Goal: Information Seeking & Learning: Learn about a topic

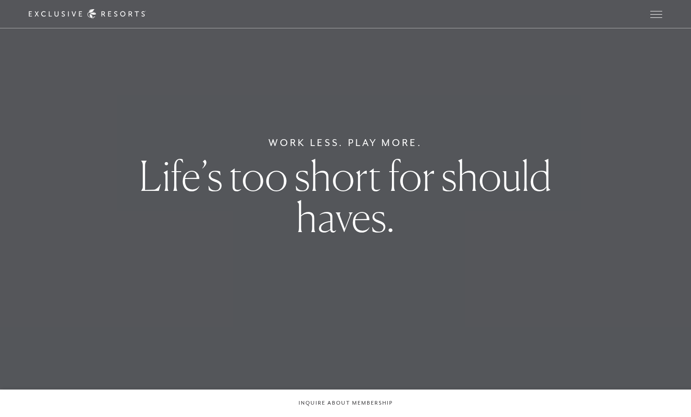
scroll to position [33, 0]
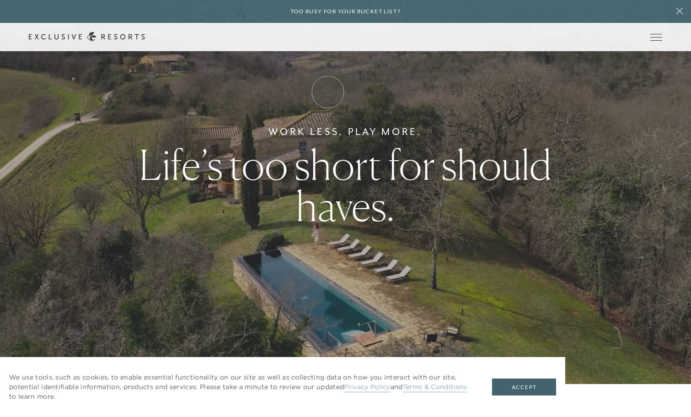
click at [0, 0] on link "How it works" at bounding box center [0, 0] width 0 height 0
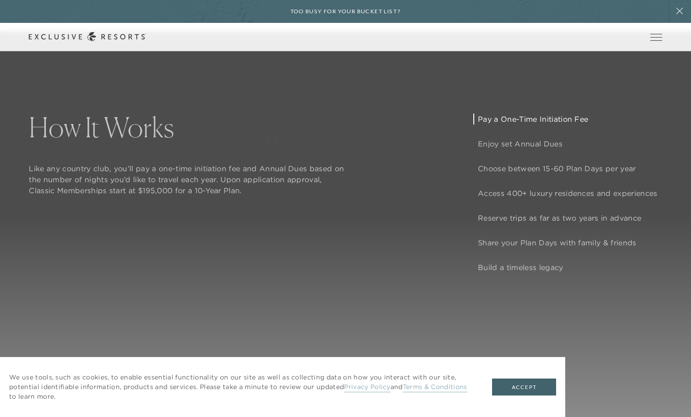
scroll to position [776, 0]
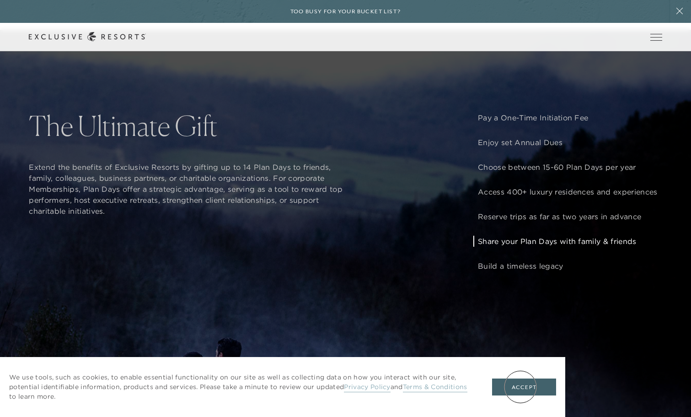
click at [521, 387] on button "Accept" at bounding box center [524, 386] width 64 height 17
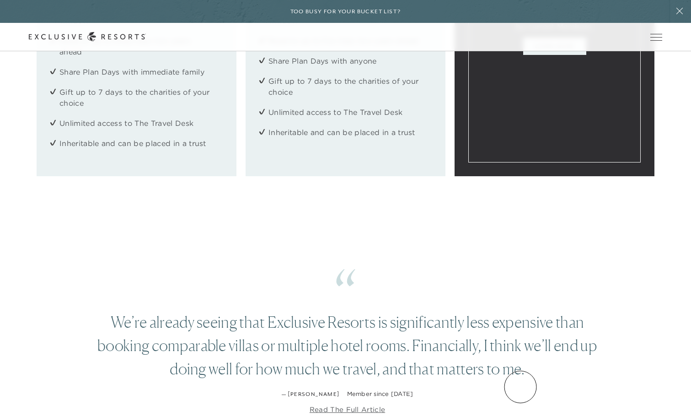
scroll to position [0, 0]
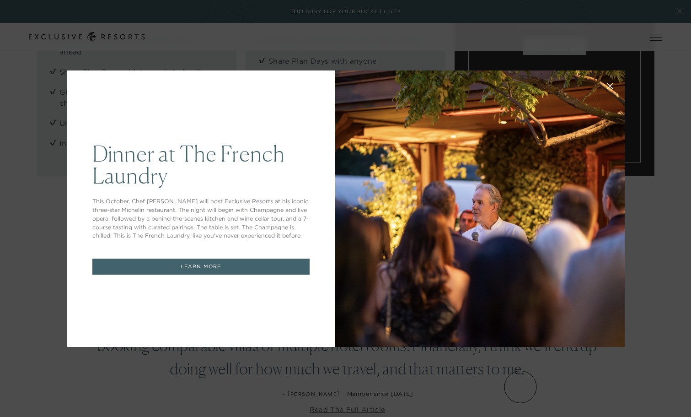
click at [29, 145] on div "Dinner at The French Laundry This October, Chef Thomas Keller will host Exclusi…" at bounding box center [345, 208] width 691 height 417
click at [174, 270] on link "LEARN MORE" at bounding box center [200, 267] width 217 height 16
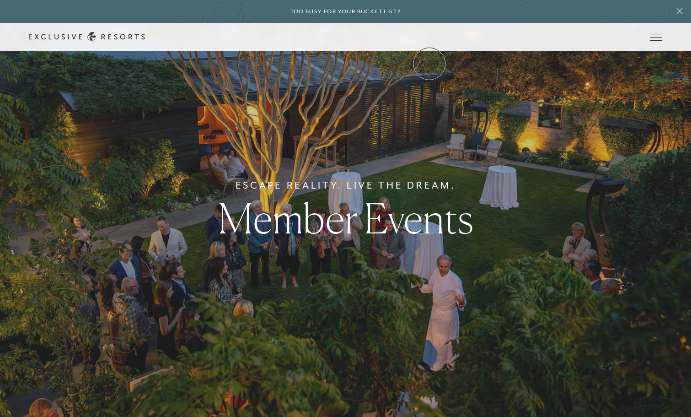
click at [0, 0] on link "Community" at bounding box center [0, 0] width 0 height 0
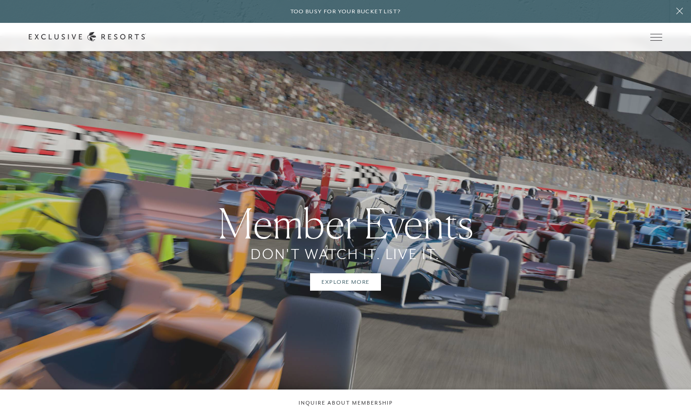
scroll to position [1495, 0]
